Goal: Task Accomplishment & Management: Manage account settings

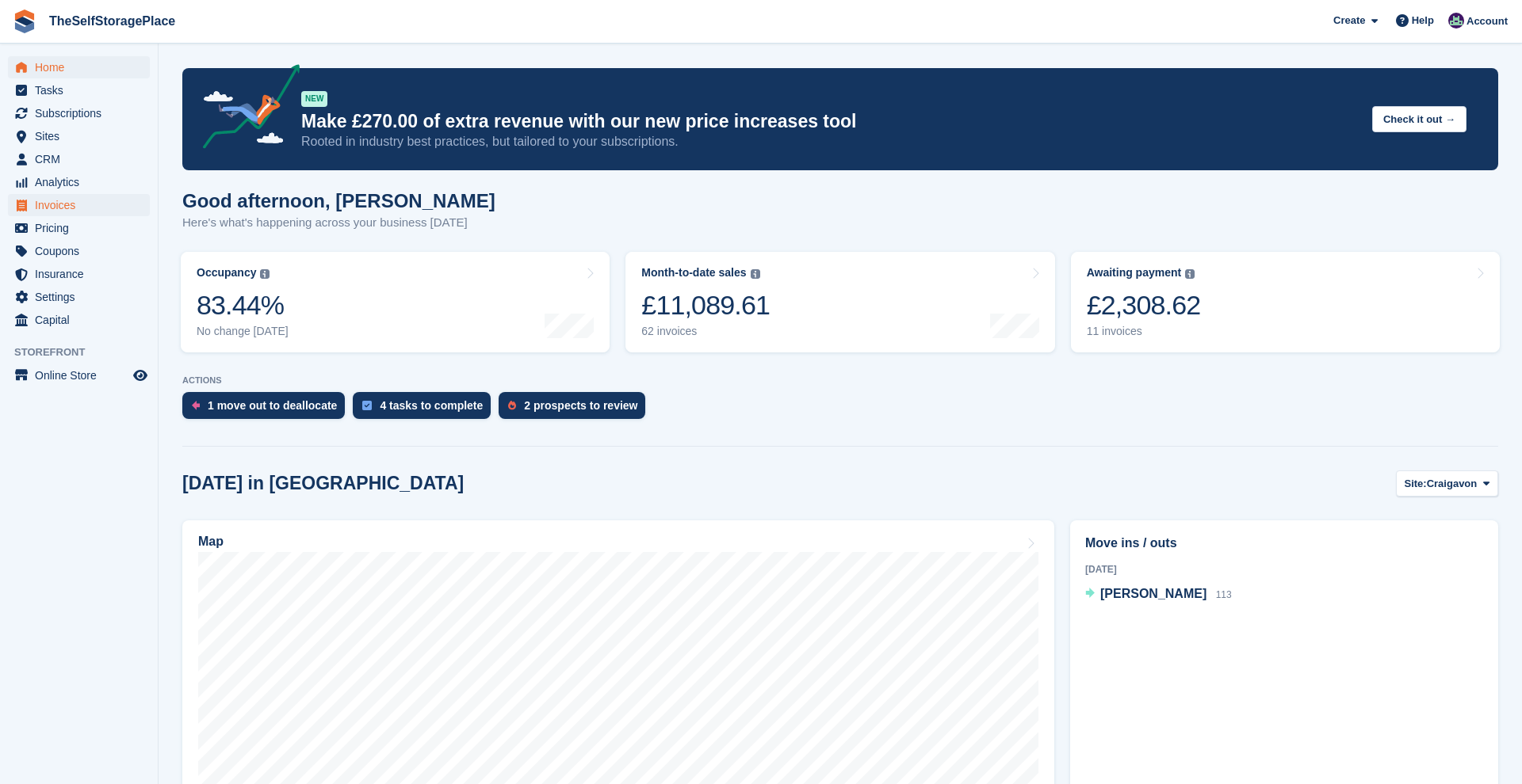
click at [43, 212] on span "Invoices" at bounding box center [82, 205] width 95 height 22
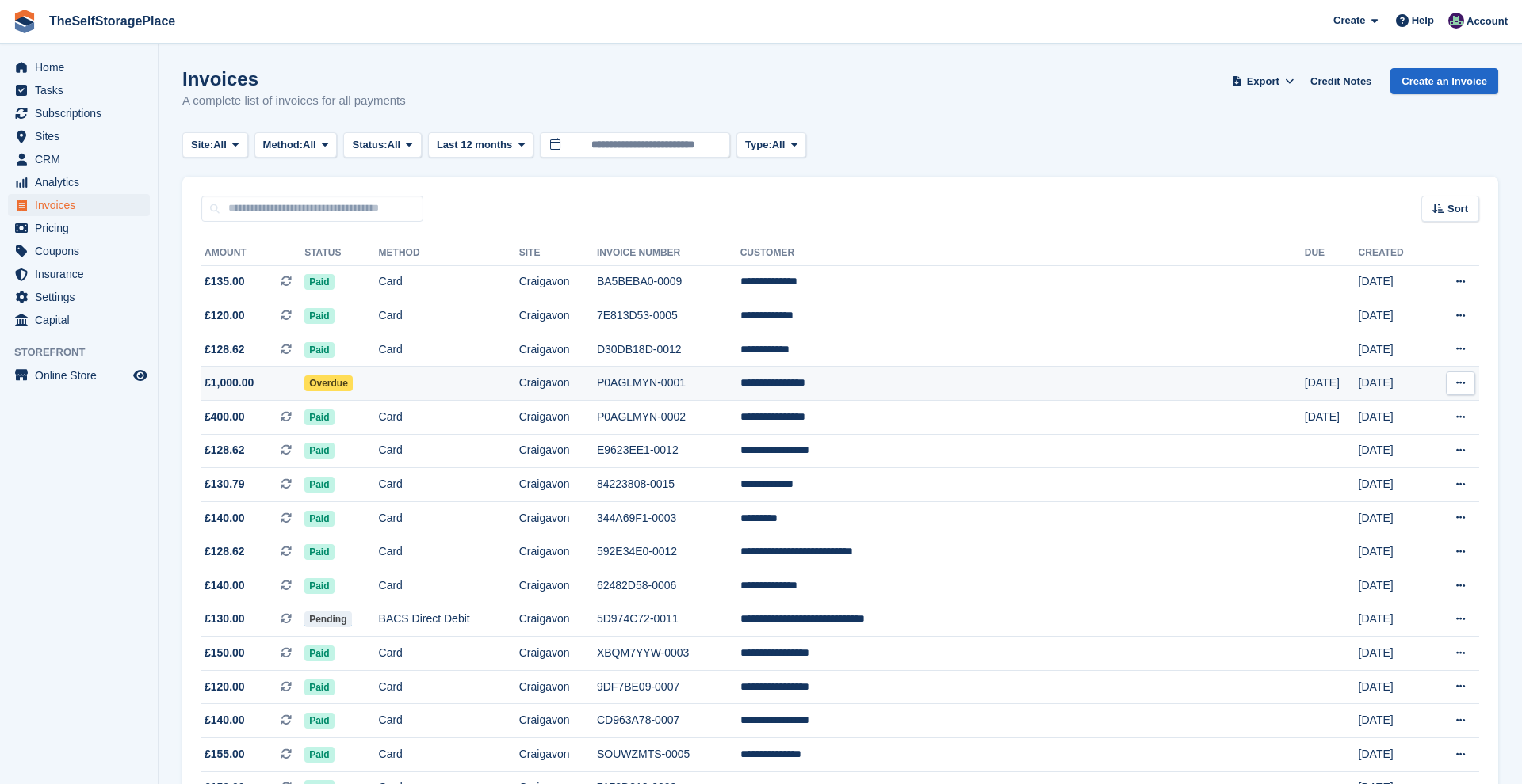
click at [378, 388] on td "Overdue" at bounding box center [341, 383] width 74 height 34
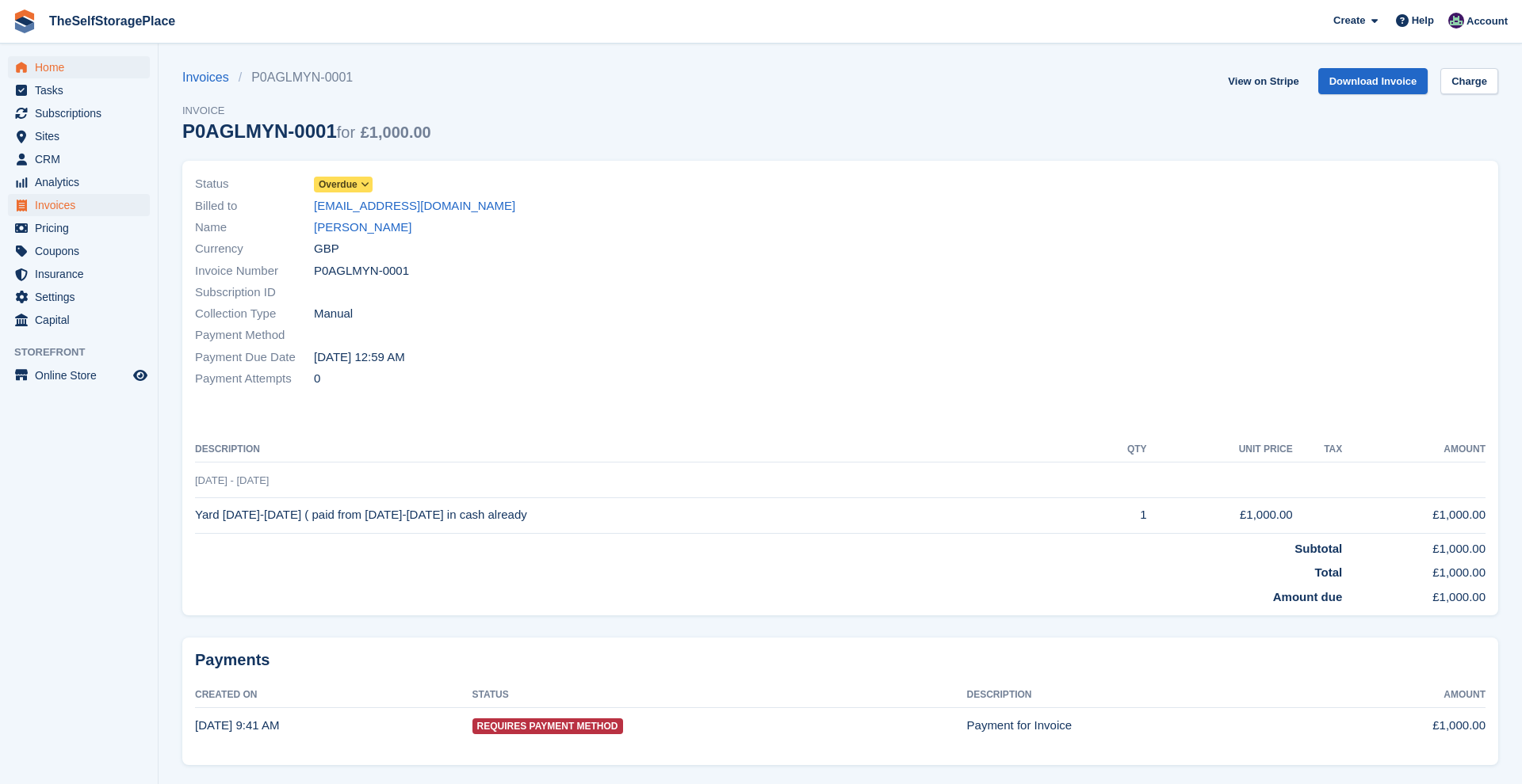
click at [57, 74] on span "Home" at bounding box center [82, 67] width 95 height 22
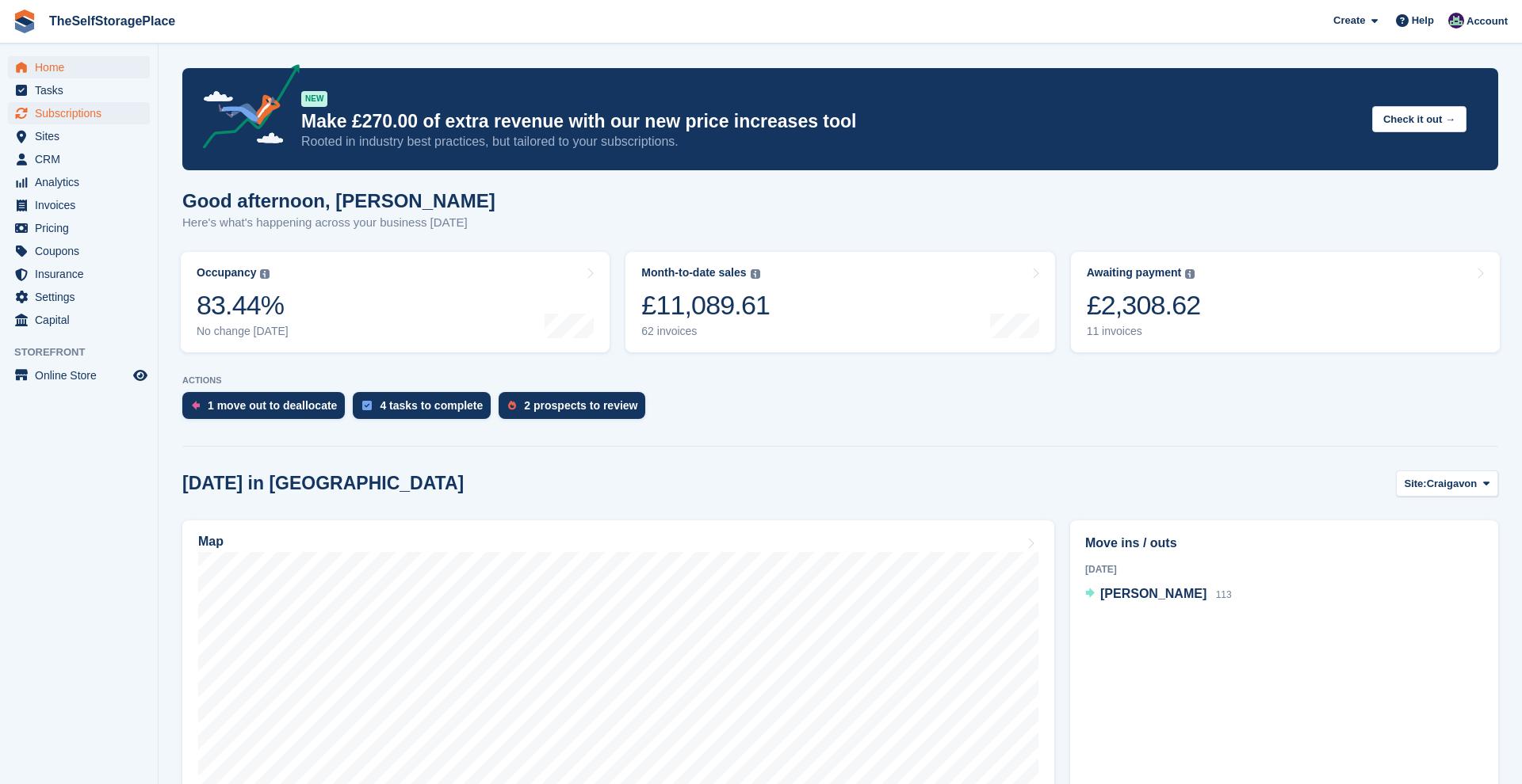
click at [71, 105] on span "Subscriptions" at bounding box center [82, 113] width 95 height 22
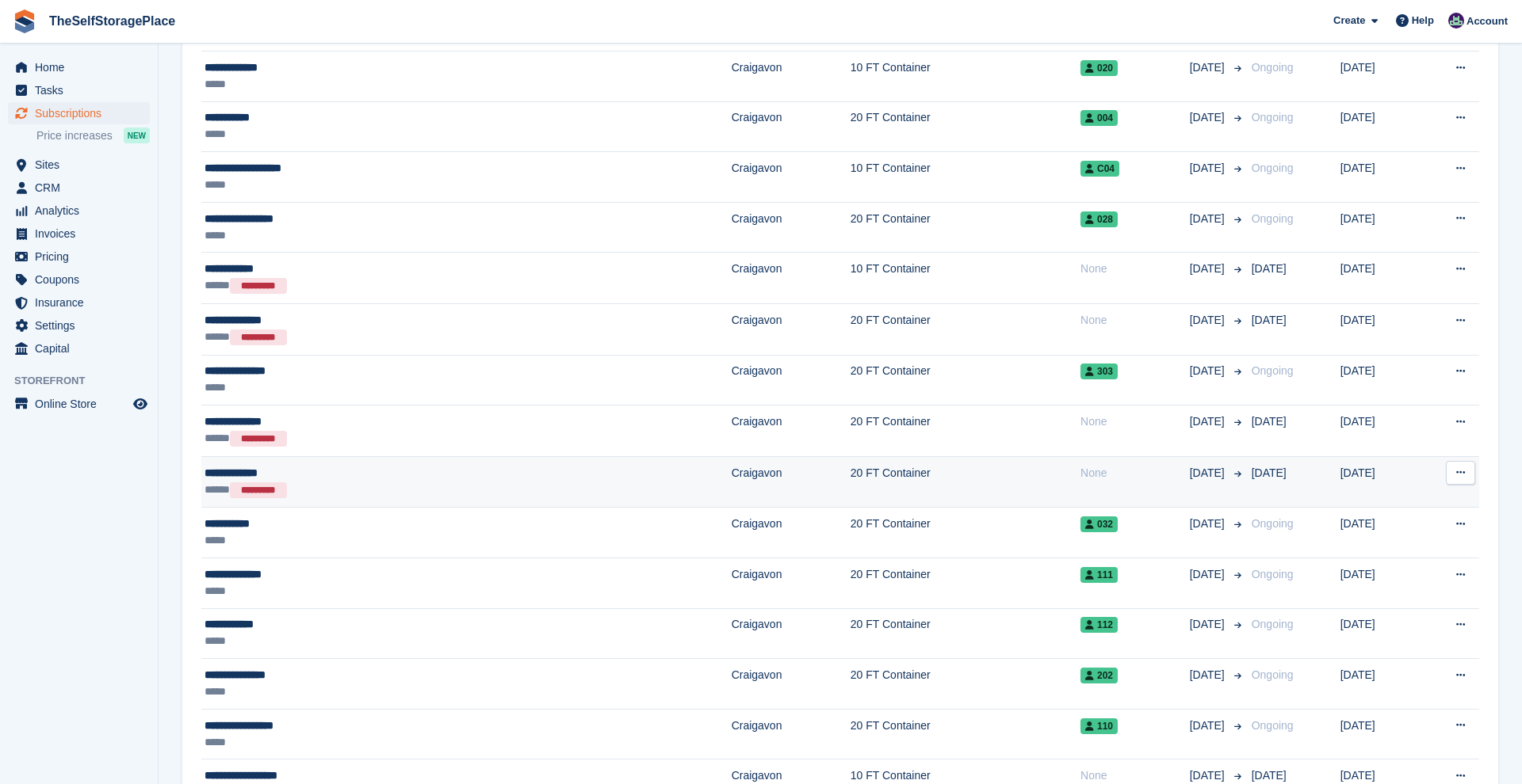
scroll to position [924, 0]
